Goal: Task Accomplishment & Management: Use online tool/utility

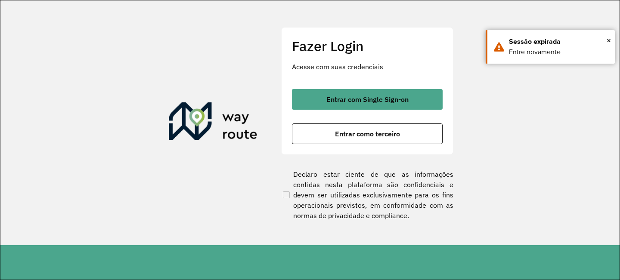
click at [339, 110] on div "Entrar com Single Sign-on Entrar como terceiro" at bounding box center [367, 116] width 151 height 55
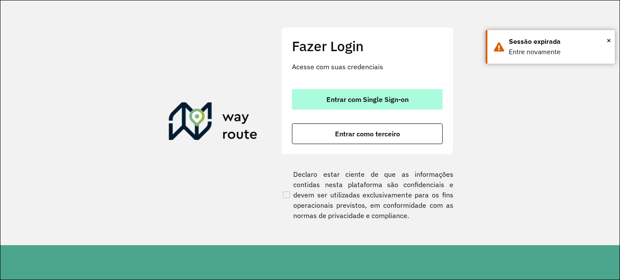
click at [332, 100] on span "Entrar com Single Sign-on" at bounding box center [368, 99] width 82 height 7
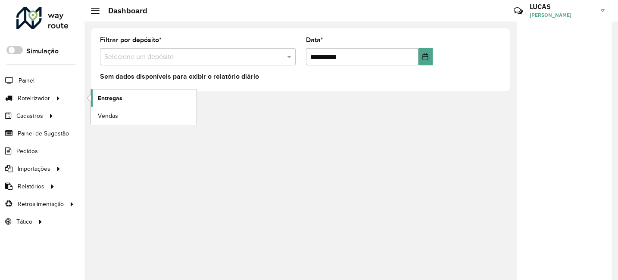
click at [100, 96] on span "Entregas" at bounding box center [110, 98] width 25 height 9
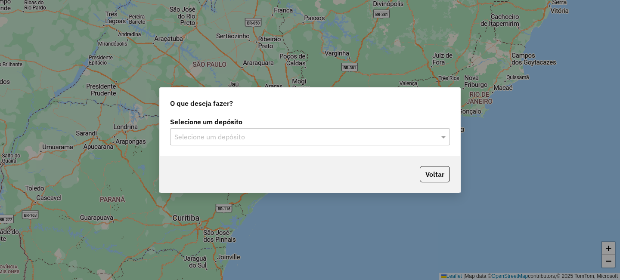
click at [217, 136] on input "text" at bounding box center [301, 137] width 254 height 10
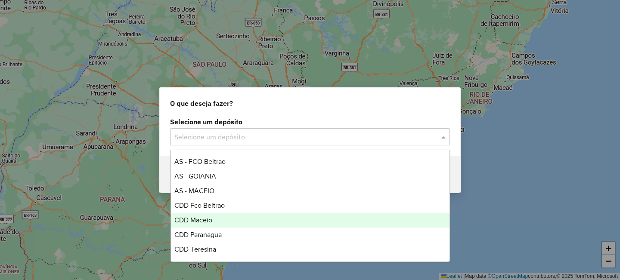
click at [204, 224] on span "CDD Maceio" at bounding box center [193, 220] width 38 height 7
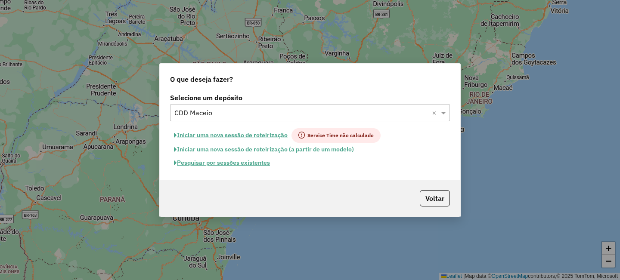
click at [232, 167] on button "Pesquisar por sessões existentes" at bounding box center [222, 162] width 104 height 13
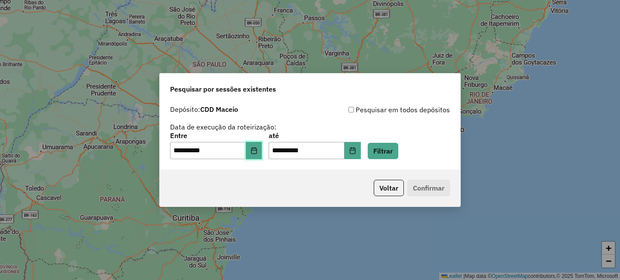
click at [262, 153] on button "Choose Date" at bounding box center [254, 150] width 16 height 17
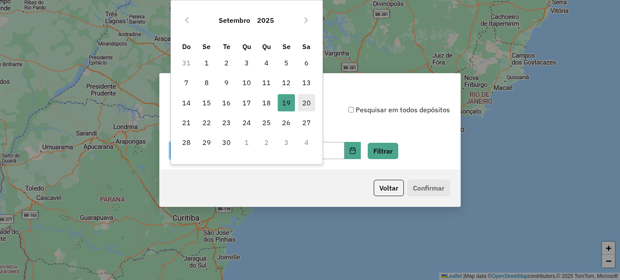
click at [308, 102] on span "20" at bounding box center [306, 102] width 17 height 17
type input "**********"
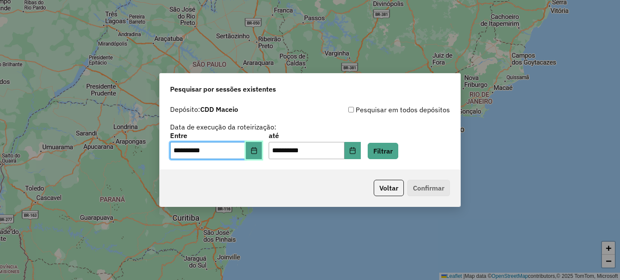
click at [262, 153] on button "Choose Date" at bounding box center [254, 150] width 16 height 17
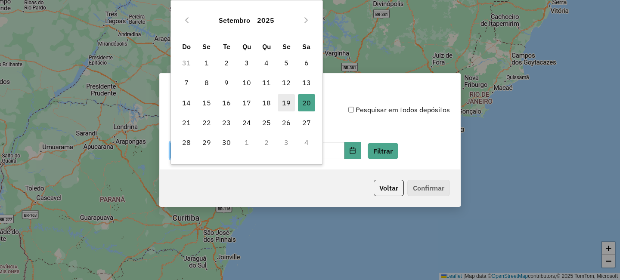
click at [289, 97] on span "19" at bounding box center [286, 102] width 17 height 17
type input "**********"
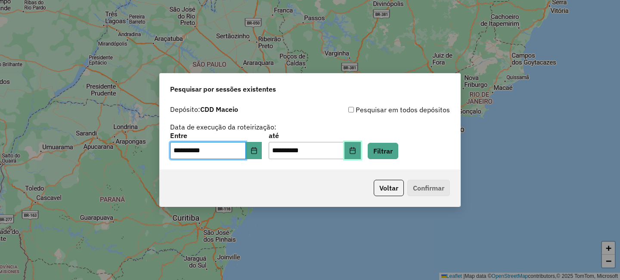
click at [356, 154] on icon "Choose Date" at bounding box center [352, 150] width 7 height 7
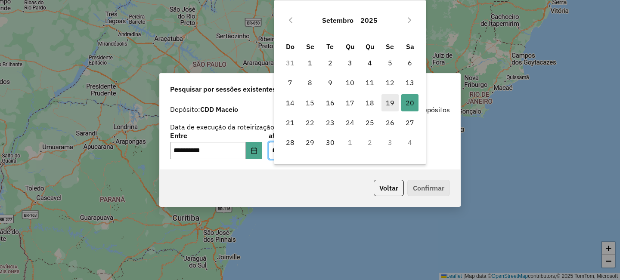
click at [389, 99] on span "19" at bounding box center [390, 102] width 17 height 17
type input "**********"
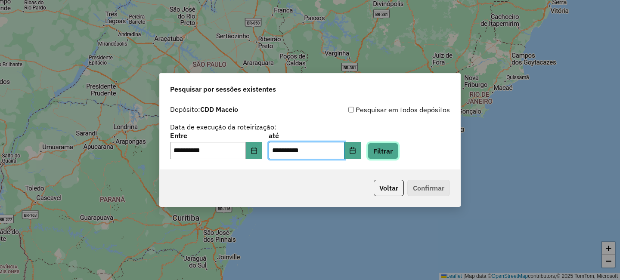
click at [398, 151] on button "Filtrar" at bounding box center [383, 151] width 31 height 16
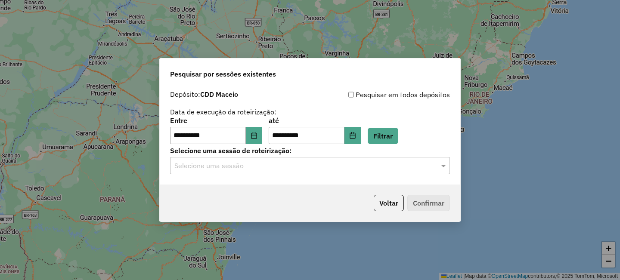
click at [286, 161] on input "text" at bounding box center [301, 166] width 254 height 10
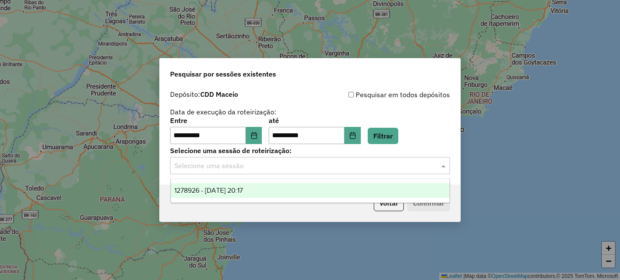
click at [205, 187] on span "1278926 - 19/09/2025 20:17" at bounding box center [208, 190] width 68 height 7
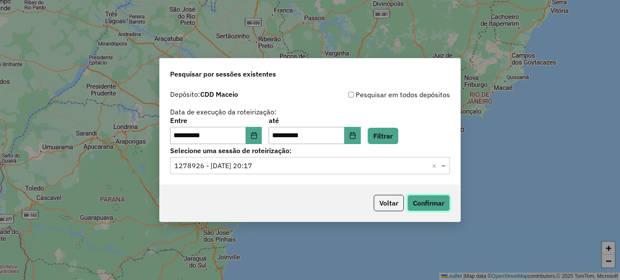
click at [426, 204] on button "Confirmar" at bounding box center [429, 203] width 43 height 16
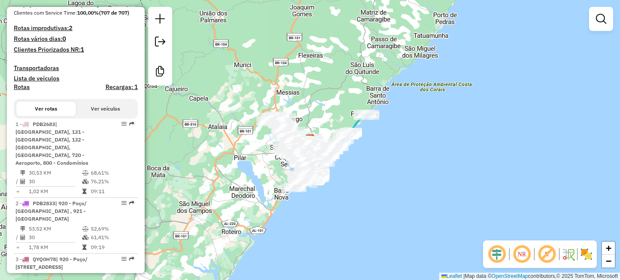
scroll to position [673, 0]
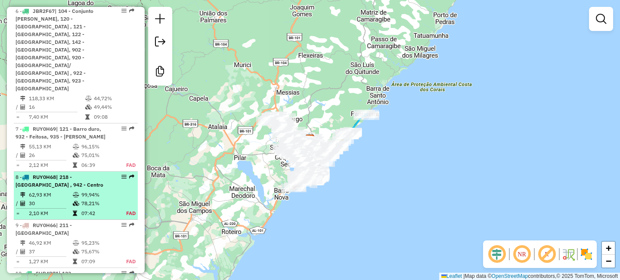
click at [90, 191] on td "99,94%" at bounding box center [99, 195] width 36 height 9
select select "**********"
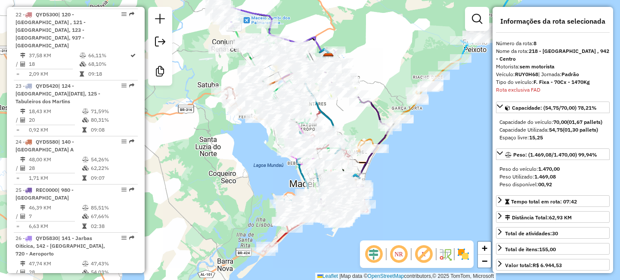
scroll to position [1599, 0]
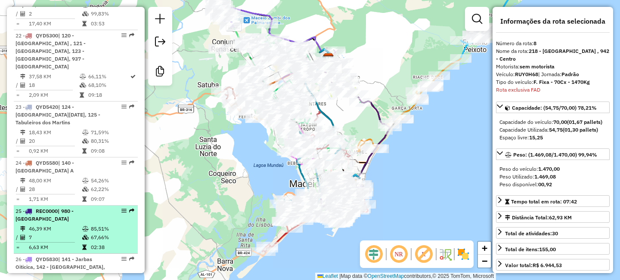
click at [78, 243] on td "6,63 KM" at bounding box center [54, 247] width 53 height 9
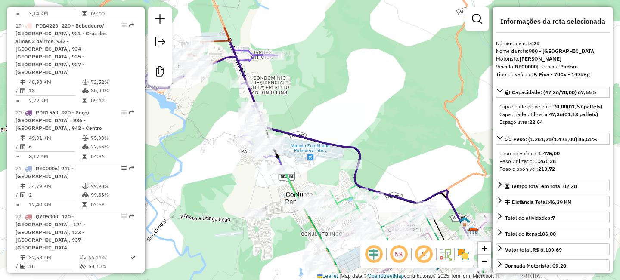
scroll to position [1416, 0]
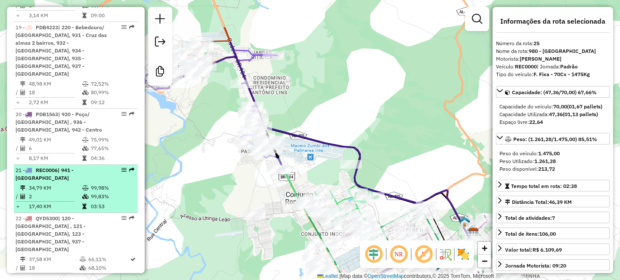
click at [105, 193] on td "99,83%" at bounding box center [112, 197] width 44 height 9
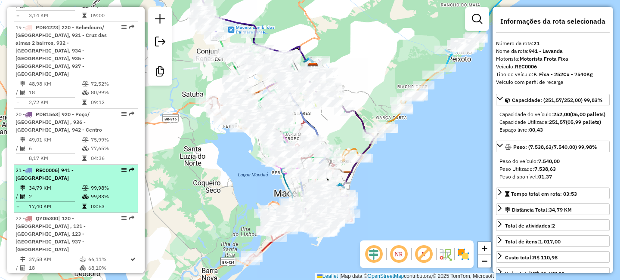
click at [105, 193] on td "99,83%" at bounding box center [112, 197] width 44 height 9
click at [104, 202] on td "03:53" at bounding box center [112, 206] width 44 height 9
click at [85, 202] on td at bounding box center [86, 206] width 9 height 9
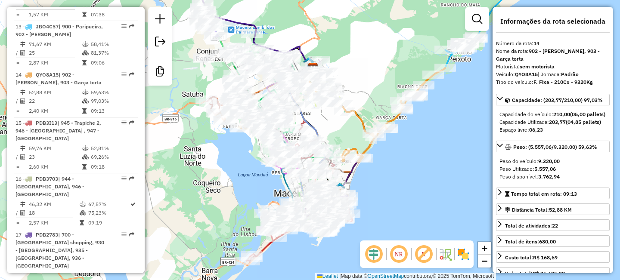
scroll to position [1089, 0]
